Goal: Information Seeking & Learning: Learn about a topic

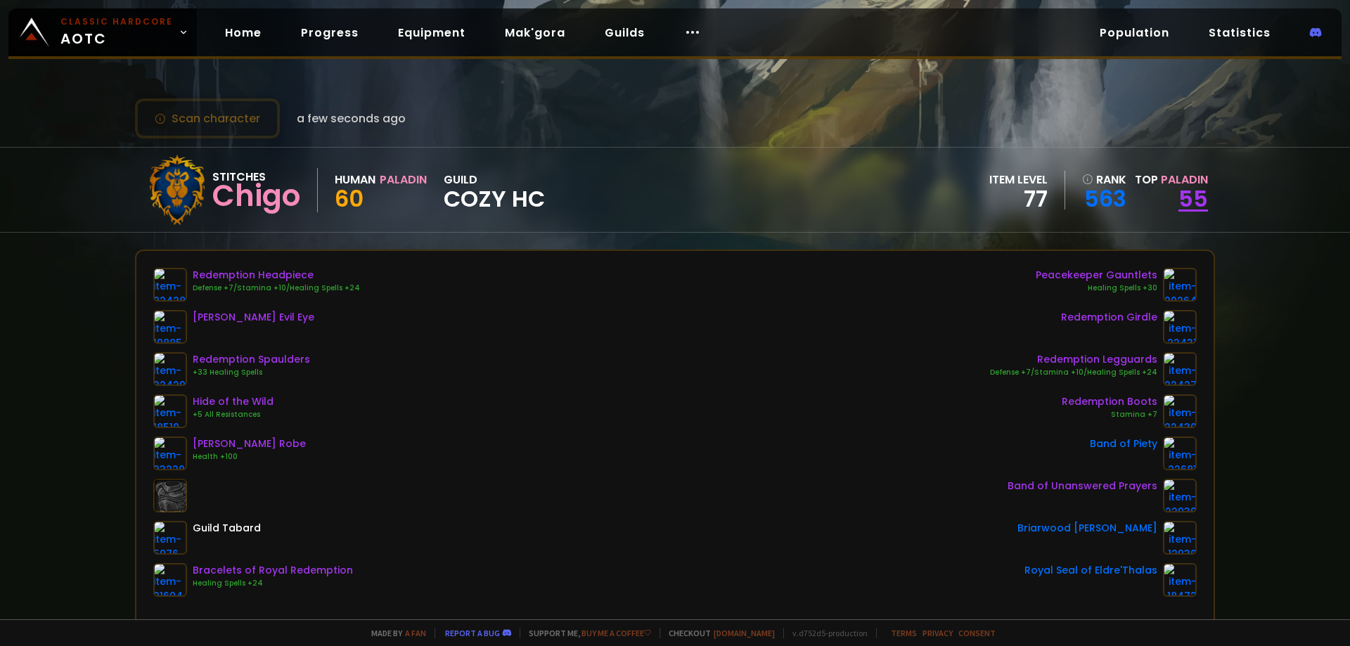
click at [1197, 200] on link "55" at bounding box center [1193, 199] width 30 height 32
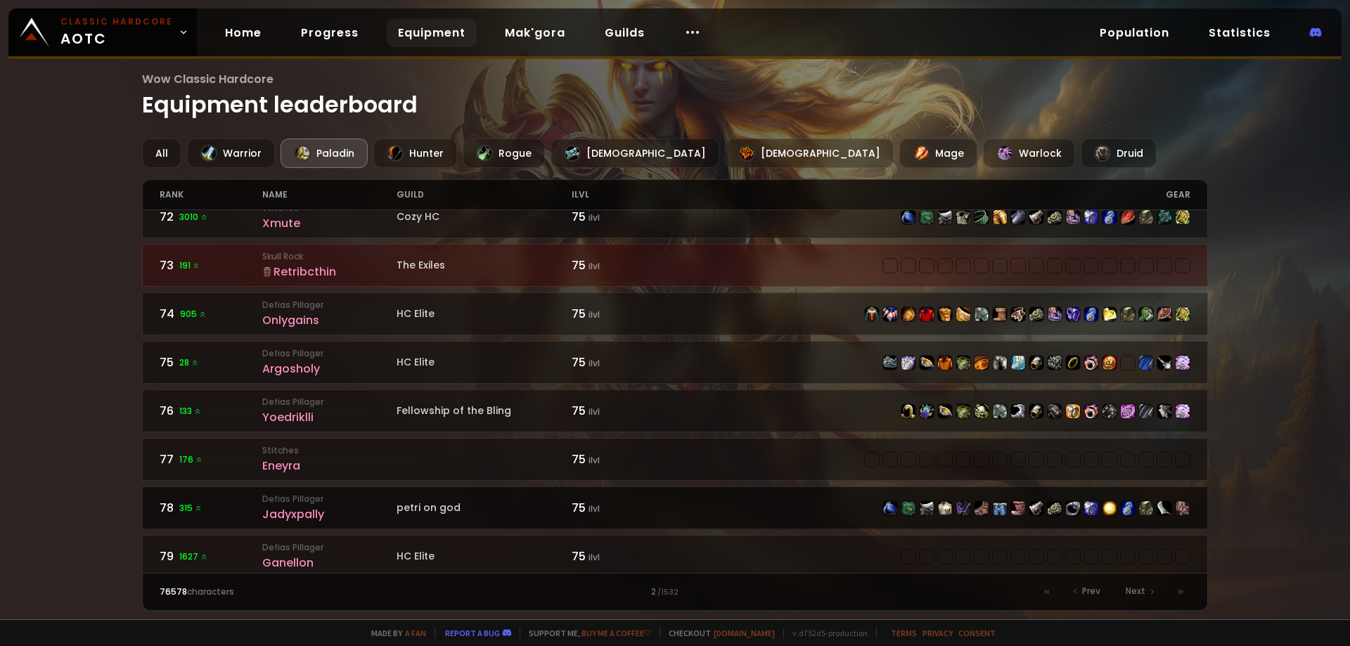
scroll to position [1073, 0]
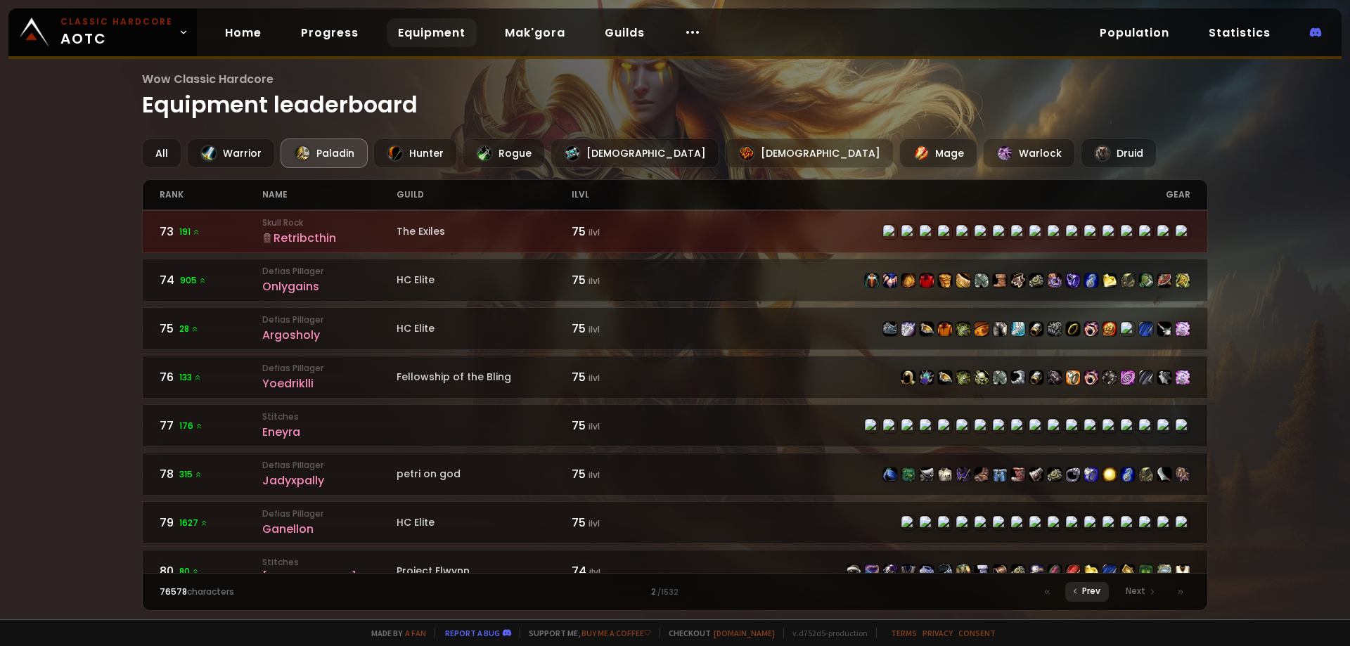
click at [1095, 593] on span "Prev" at bounding box center [1091, 591] width 18 height 13
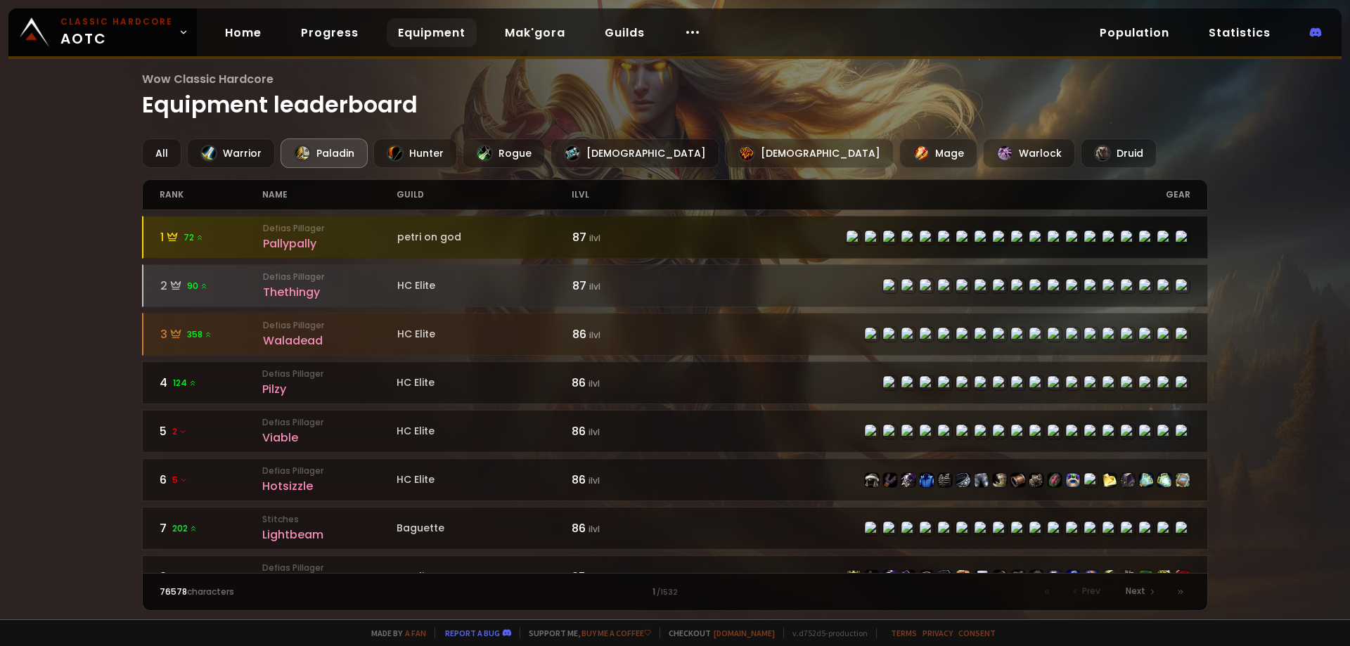
click at [294, 241] on div "Pallypally" at bounding box center [330, 244] width 134 height 18
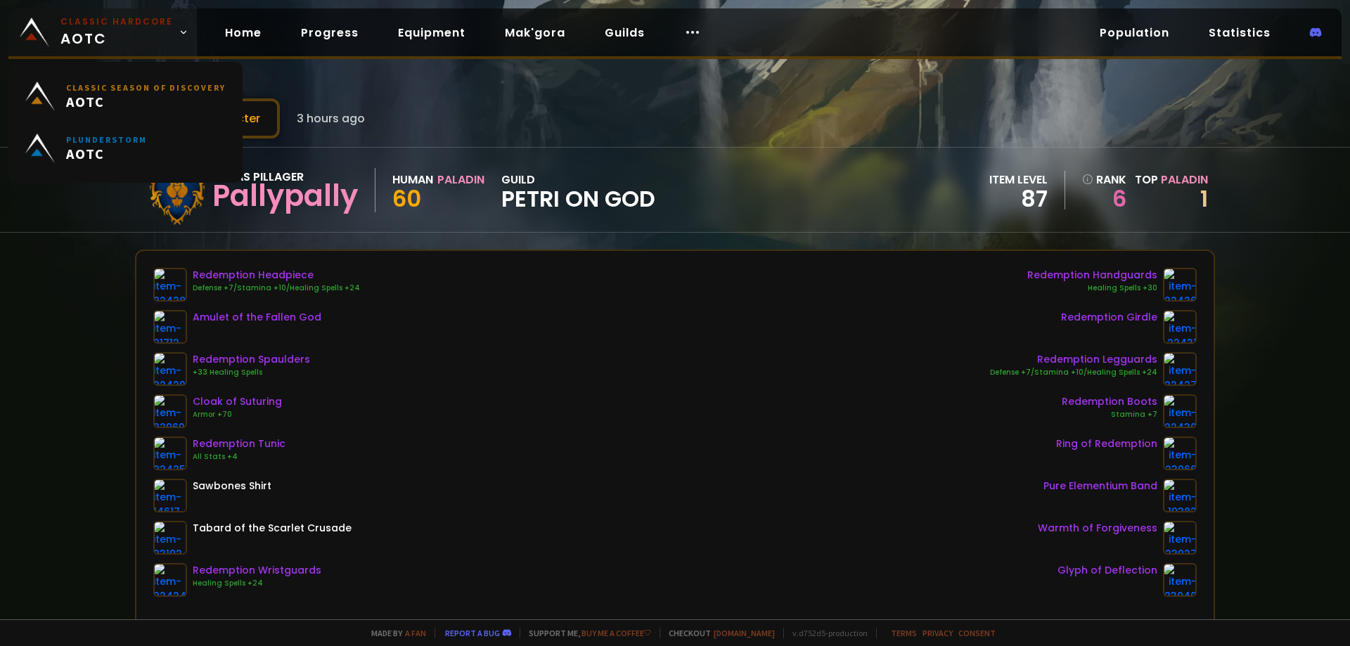
drag, startPoint x: 122, startPoint y: 39, endPoint x: 124, endPoint y: 49, distance: 10.8
click at [122, 39] on span "Classic Hardcore AOTC" at bounding box center [116, 32] width 112 height 34
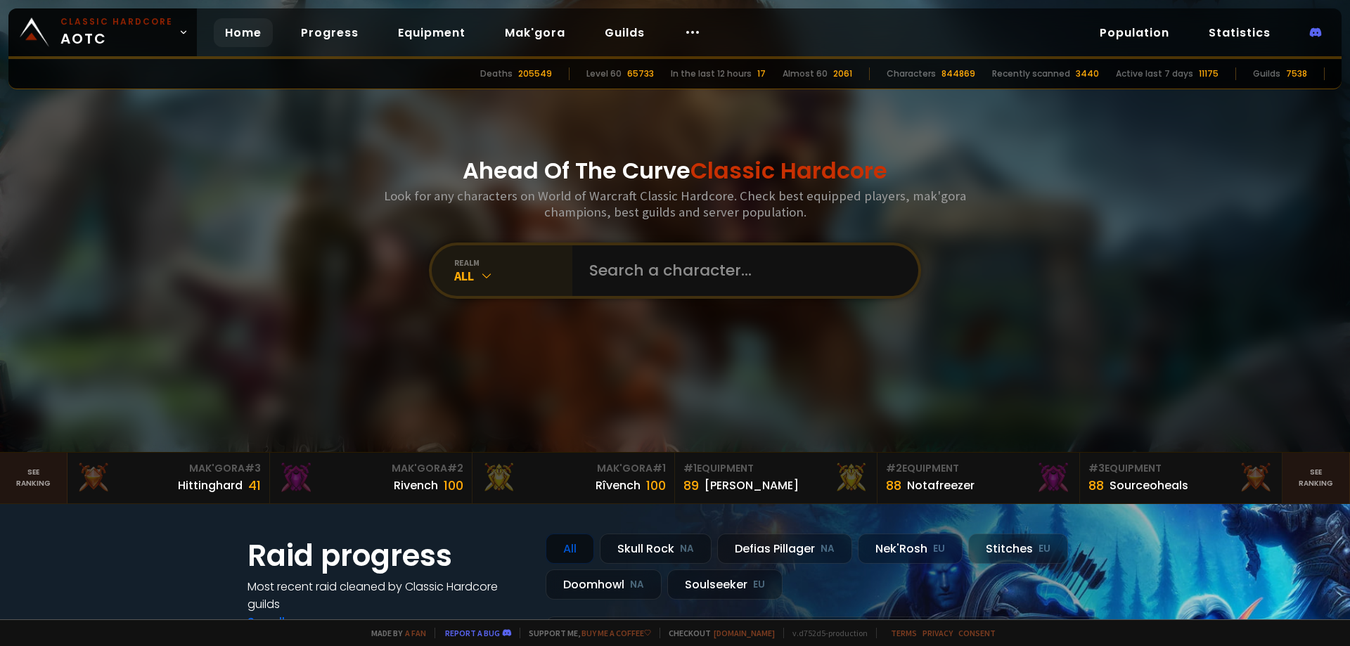
click at [519, 273] on div "All" at bounding box center [513, 276] width 118 height 16
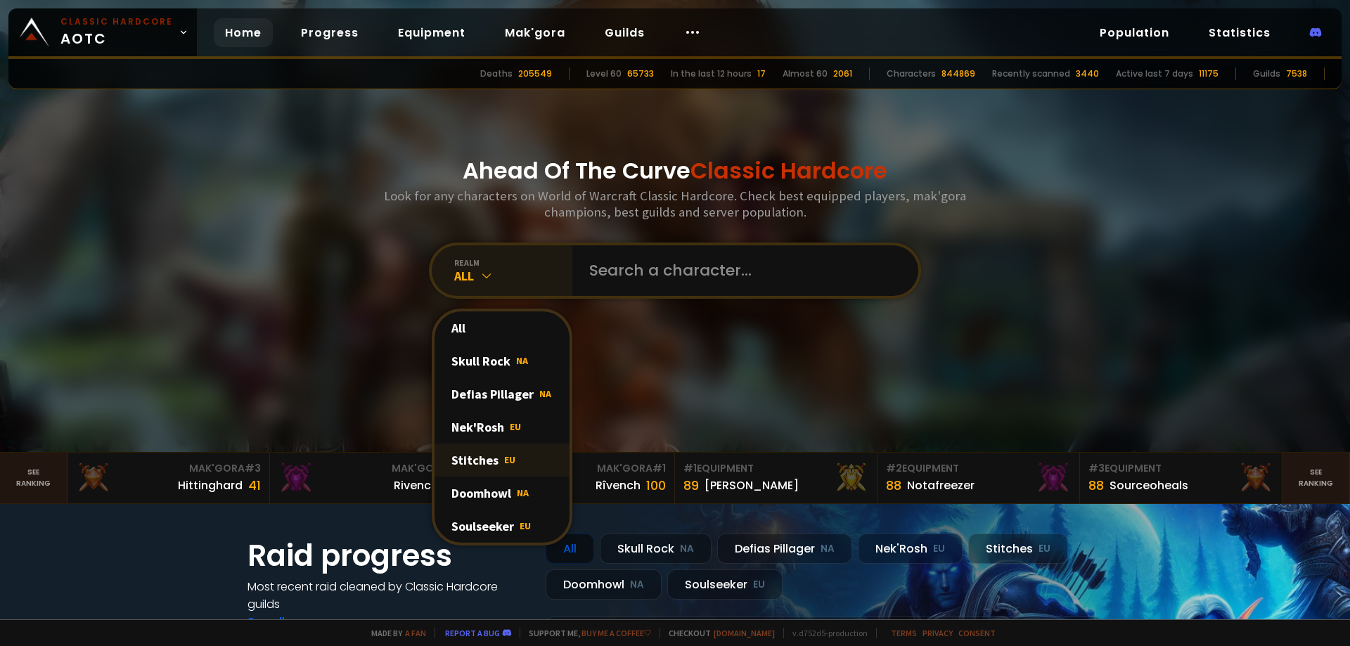
click at [503, 468] on div "Stitches EU" at bounding box center [502, 460] width 135 height 33
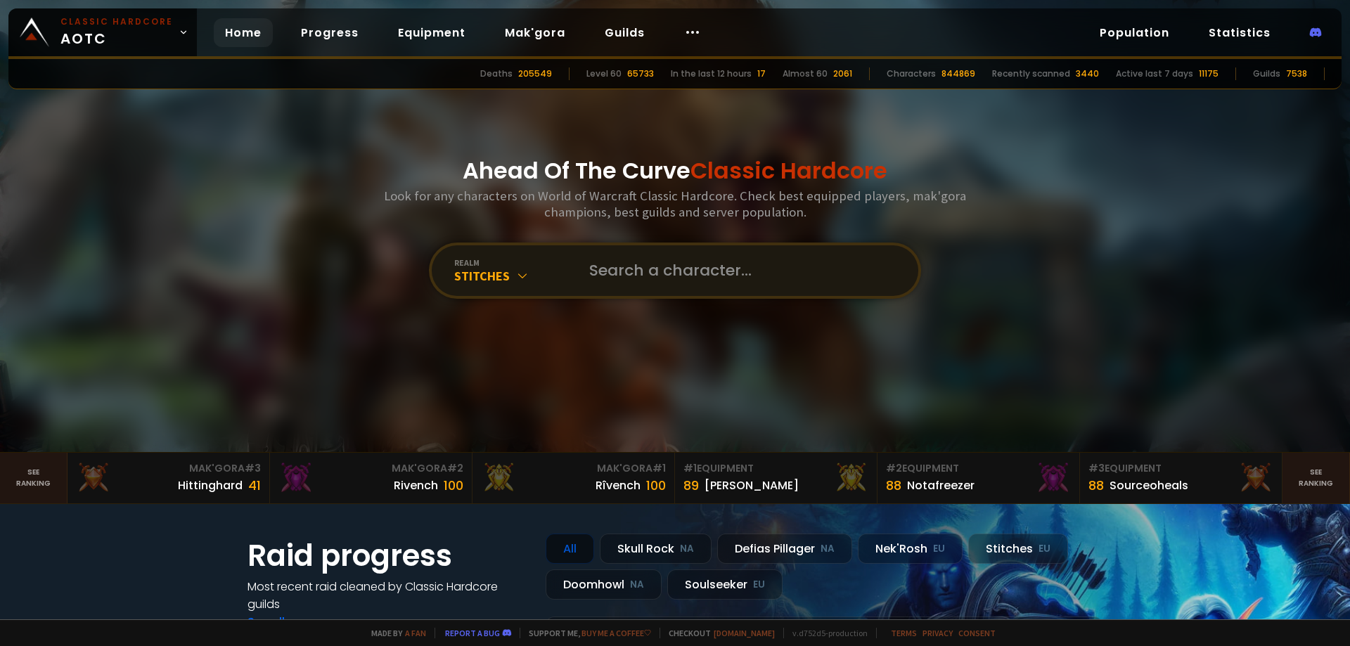
drag, startPoint x: 655, startPoint y: 306, endPoint x: 645, endPoint y: 276, distance: 31.1
click at [655, 305] on div "Ahead Of The Curve Classic Hardcore Look for any characters on World of Warcraf…" at bounding box center [675, 226] width 847 height 452
click at [645, 276] on input "text" at bounding box center [741, 270] width 321 height 51
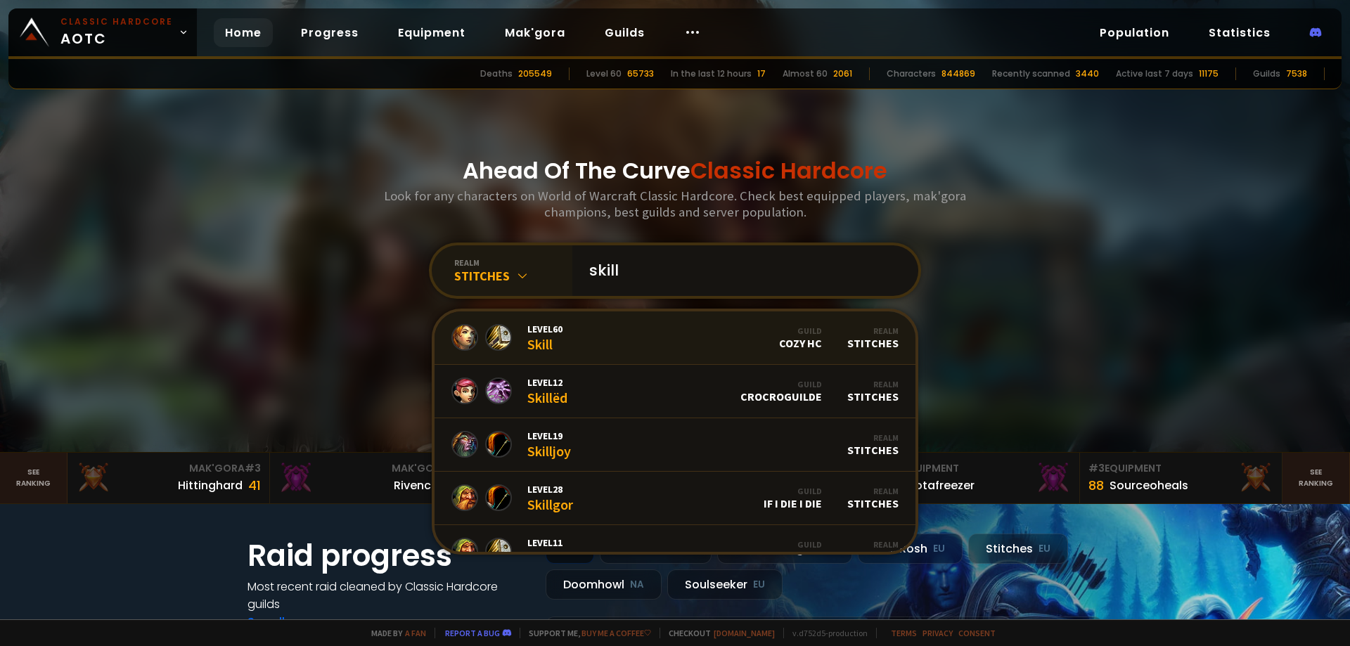
type input "skill"
click at [577, 332] on link "Level 60 Skill Guild Cozy HC Realm Stitches" at bounding box center [675, 337] width 481 height 53
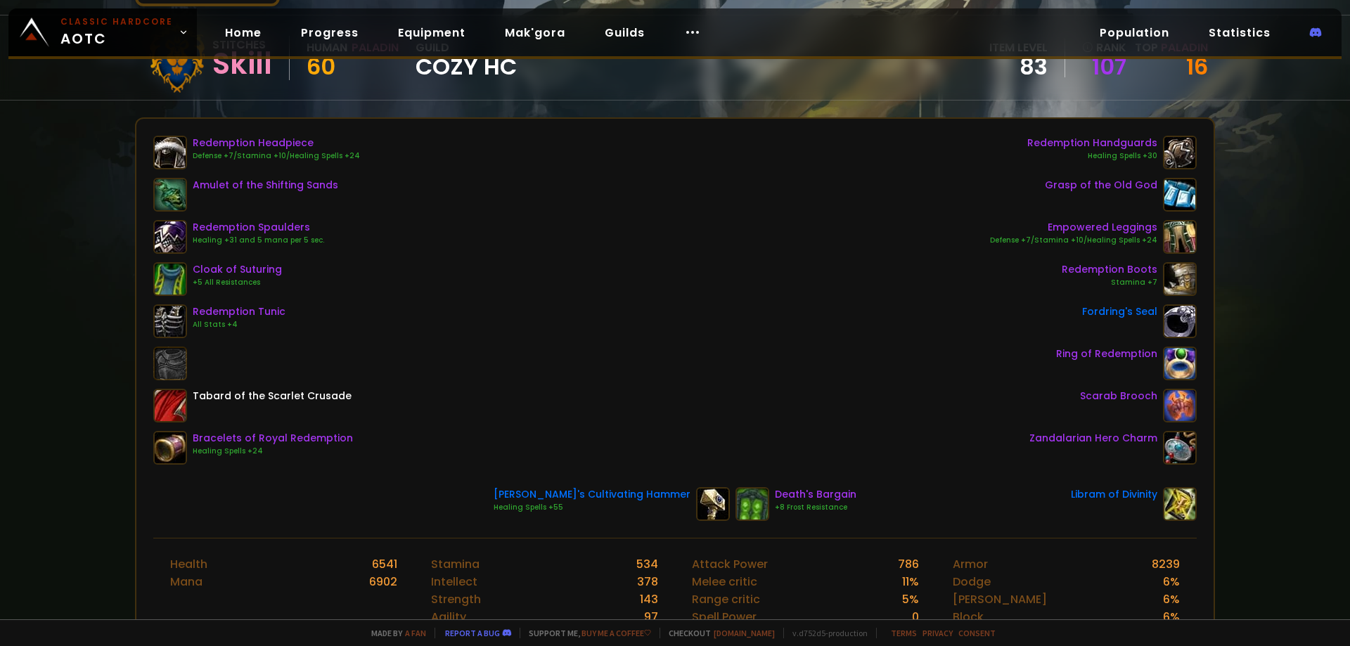
scroll to position [141, 0]
